Goal: Check status

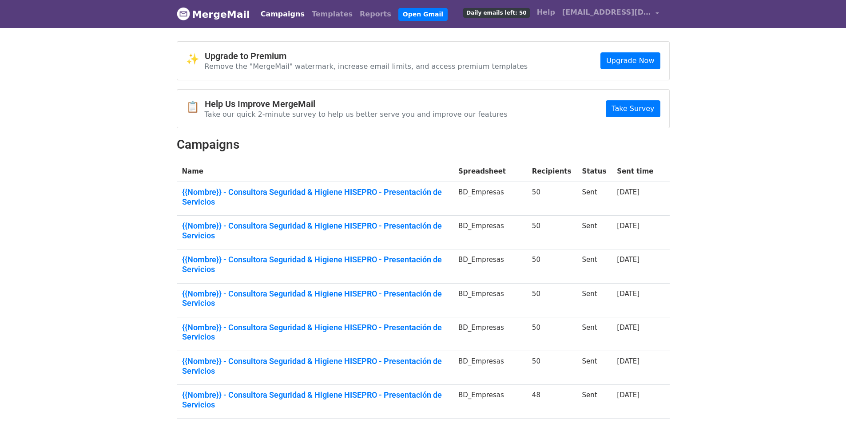
click at [383, 185] on td "{{Nombre}} - Consultora Seguridad & Higiene HISEPRO - Presentación de Servicios" at bounding box center [315, 199] width 276 height 34
click at [383, 195] on link "{{Nombre}} - Consultora Seguridad & Higiene HISEPRO - Presentación de Servicios" at bounding box center [315, 196] width 266 height 19
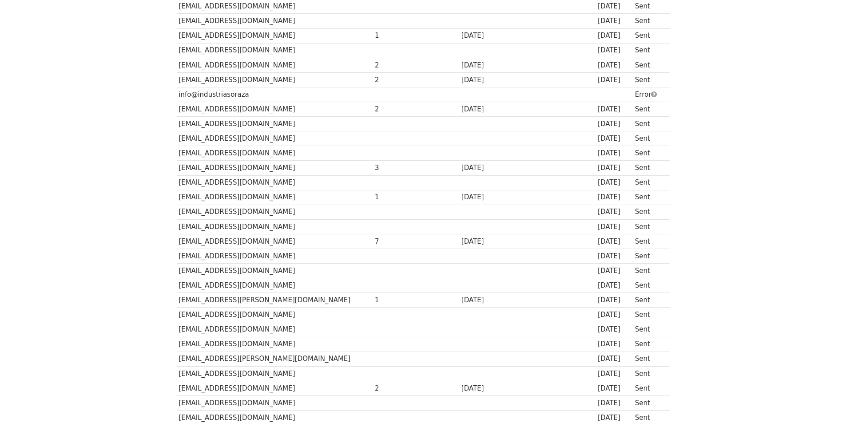
scroll to position [444, 0]
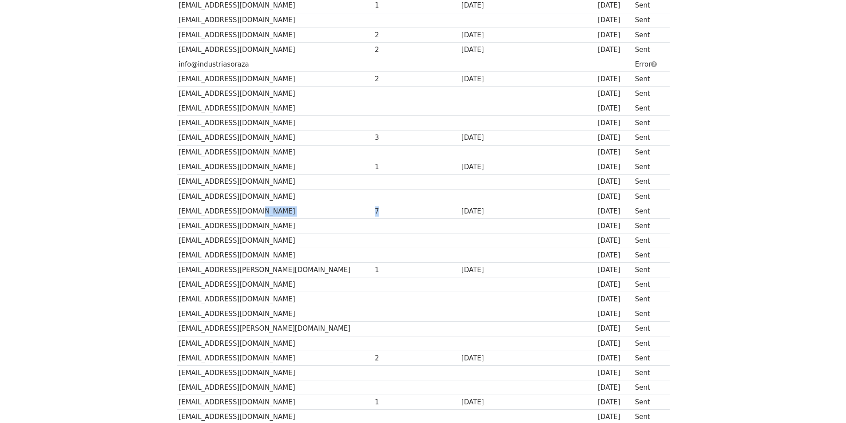
drag, startPoint x: 343, startPoint y: 206, endPoint x: 409, endPoint y: 218, distance: 66.8
click at [393, 215] on tr "ventas@inquinat.com 7 3 days ago 4 days ago Sent" at bounding box center [423, 211] width 493 height 15
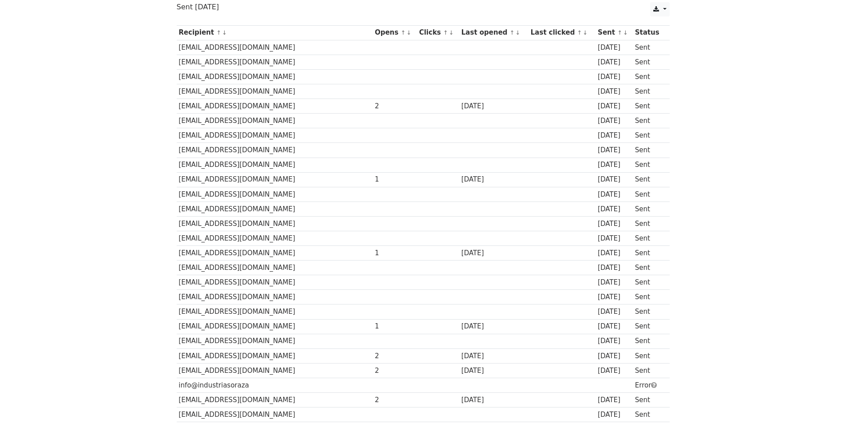
scroll to position [133, 0]
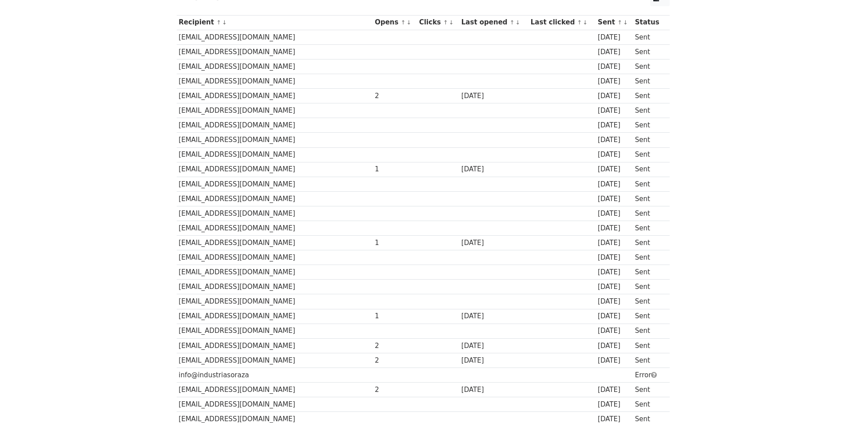
click at [354, 375] on td "info@industriasoraza" at bounding box center [275, 375] width 196 height 15
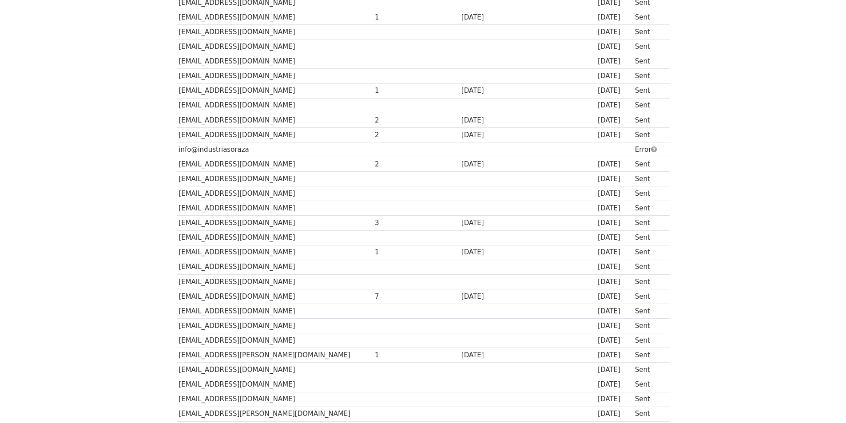
scroll to position [331, 0]
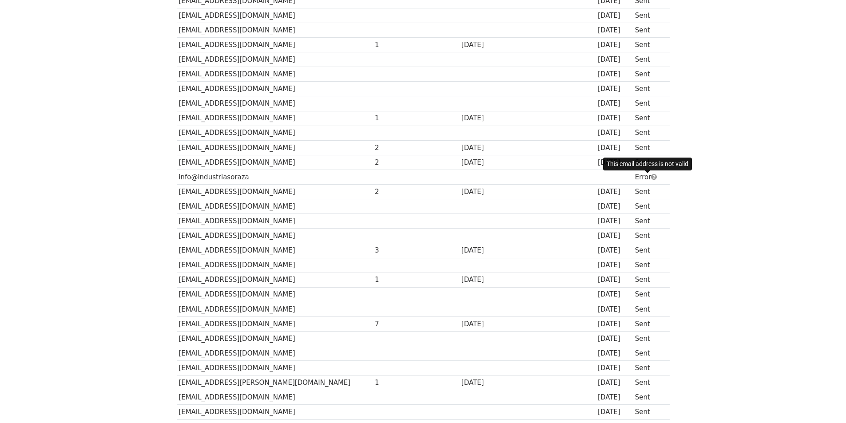
click at [651, 176] on span at bounding box center [654, 177] width 6 height 7
drag, startPoint x: 246, startPoint y: 178, endPoint x: 173, endPoint y: 180, distance: 72.9
click at [173, 180] on div "Recipient ↑ ↓ Opens ↑ ↓ Clicks ↑ ↓ Last opened ↑ ↓ Last clicked ↑ ↓ Sent ↑ ↓ St…" at bounding box center [423, 193] width 506 height 761
click at [251, 179] on td "info@industriasoraza" at bounding box center [275, 177] width 196 height 15
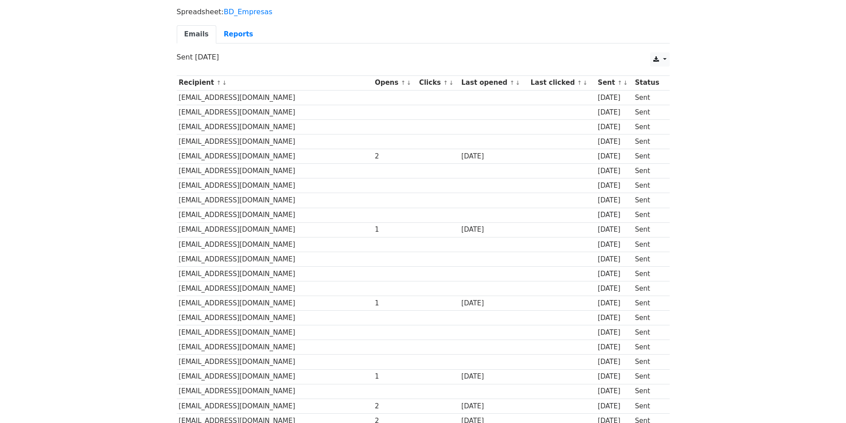
scroll to position [65, 0]
